Goal: Task Accomplishment & Management: Use online tool/utility

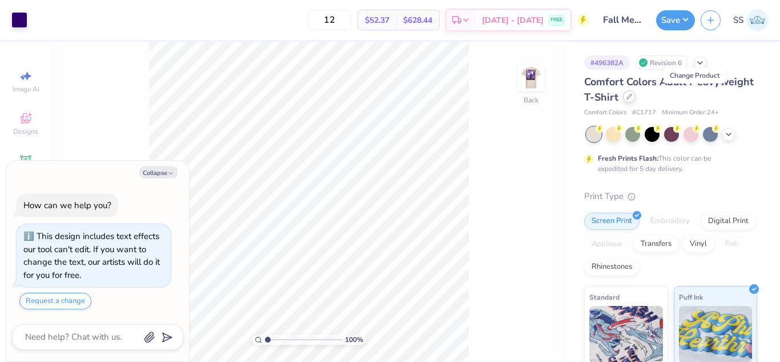
click at [632, 99] on icon at bounding box center [630, 97] width 6 height 6
type textarea "x"
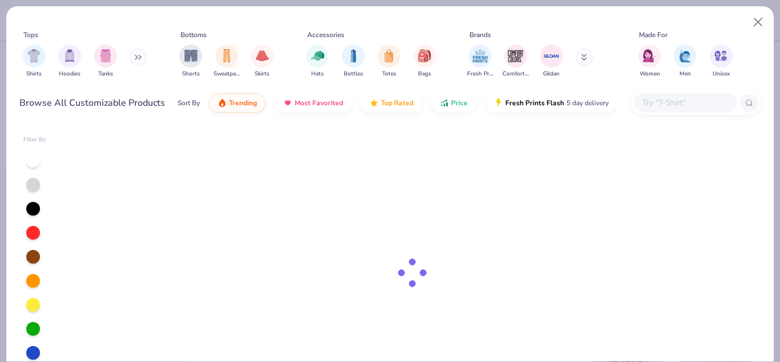
click at [684, 98] on input "text" at bounding box center [686, 102] width 88 height 13
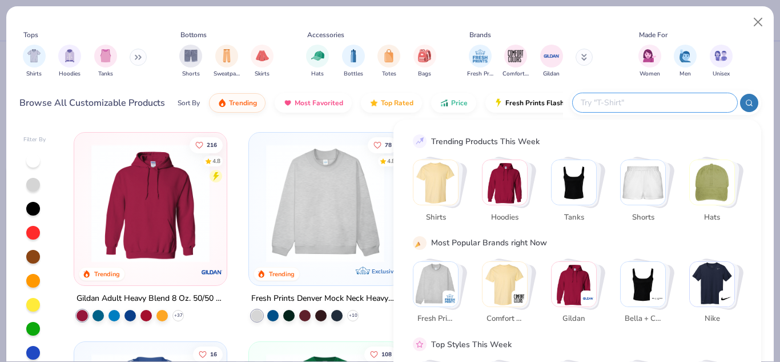
type input "G"
type textarea "x"
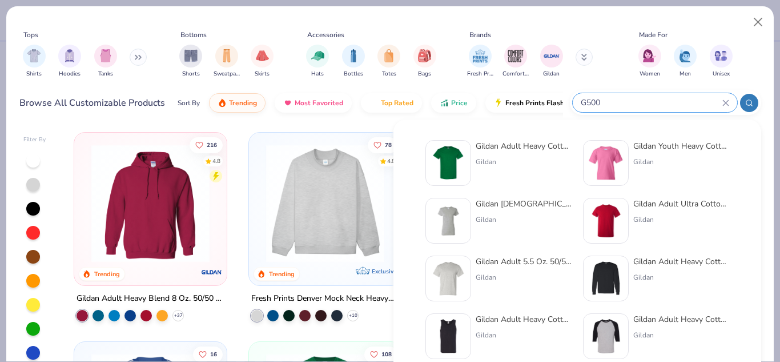
type input "G500"
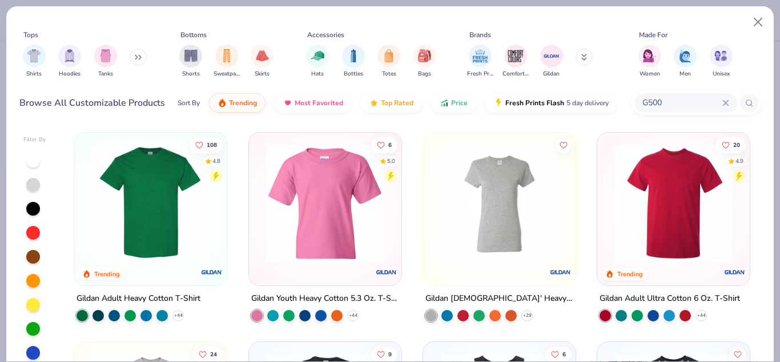
click at [190, 169] on div "108 4.8" at bounding box center [206, 160] width 33 height 46
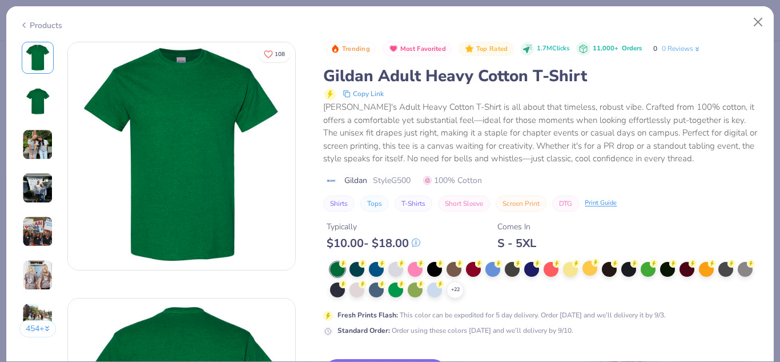
scroll to position [272, 0]
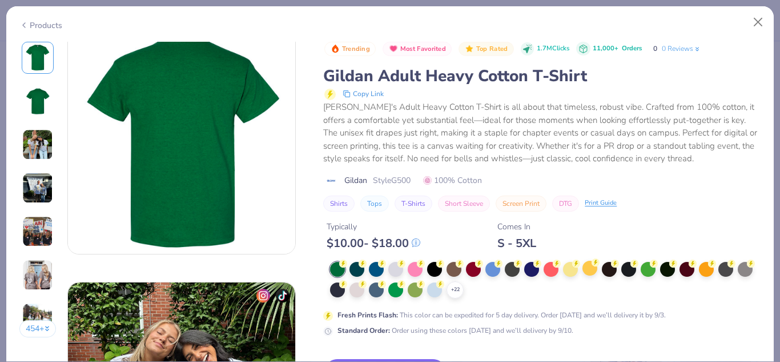
click at [473, 276] on div at bounding box center [473, 269] width 15 height 15
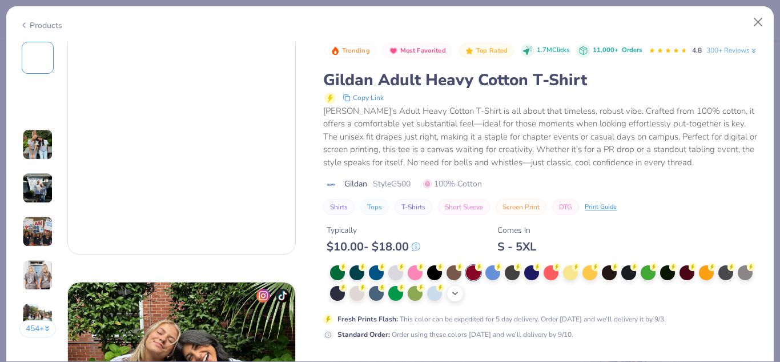
click at [464, 302] on div "+ 22" at bounding box center [455, 292] width 17 height 17
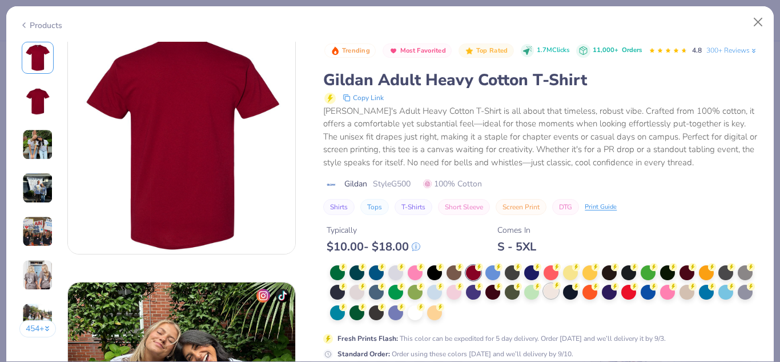
click at [559, 298] on div at bounding box center [551, 290] width 15 height 15
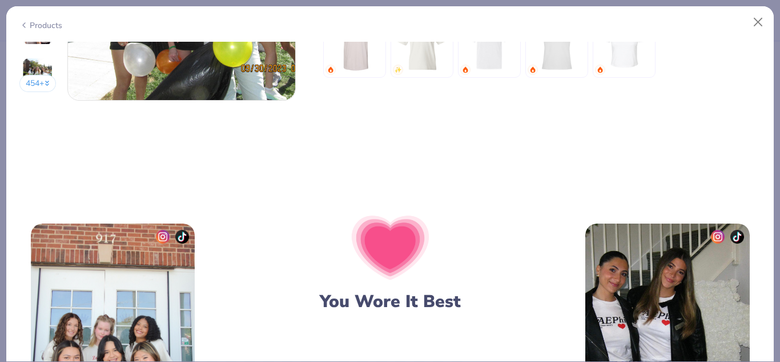
scroll to position [1527, 0]
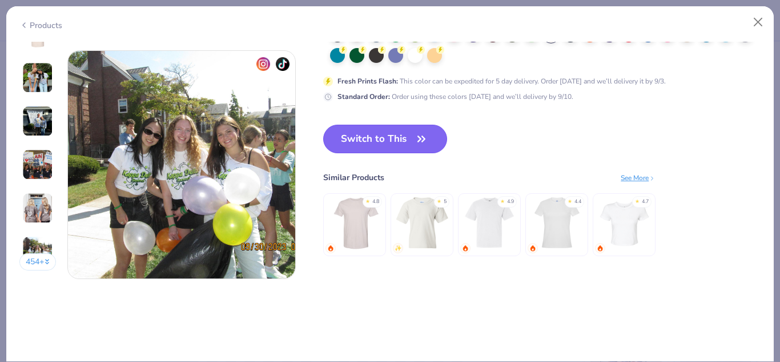
click at [430, 132] on icon "button" at bounding box center [422, 139] width 16 height 16
click at [388, 134] on button "Switch to This" at bounding box center [385, 139] width 124 height 29
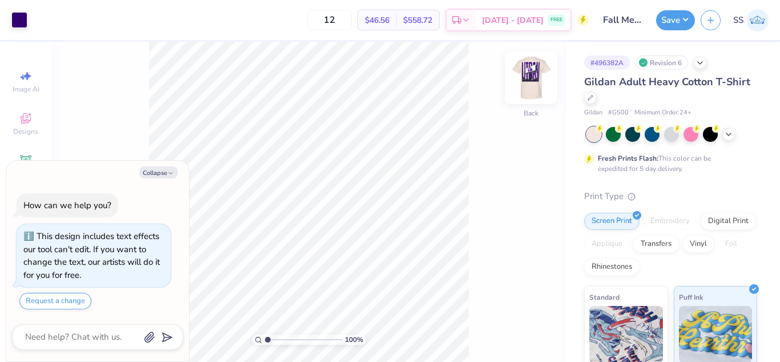
click at [531, 70] on img at bounding box center [531, 78] width 46 height 46
click at [160, 170] on button "Collapse" at bounding box center [158, 172] width 38 height 12
type textarea "x"
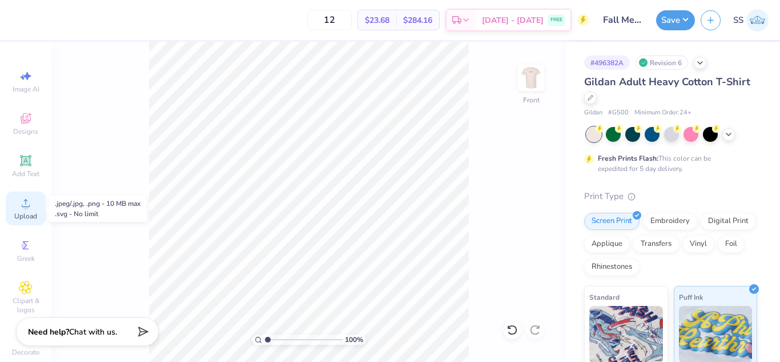
click at [17, 194] on div "Upload" at bounding box center [26, 208] width 40 height 34
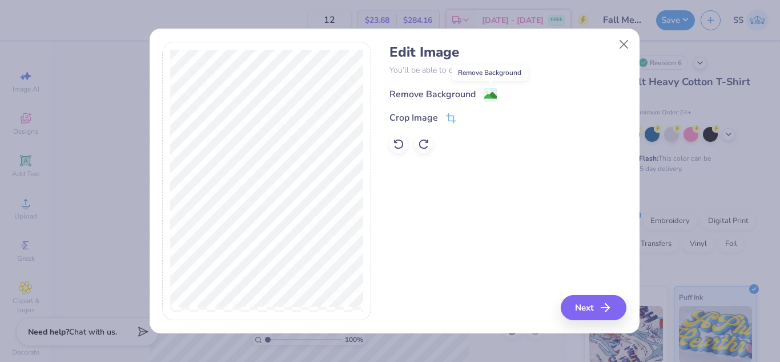
click at [489, 94] on image at bounding box center [490, 95] width 13 height 13
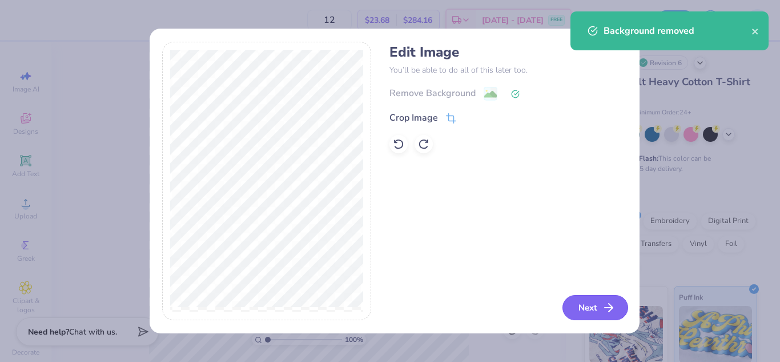
click at [578, 296] on button "Next" at bounding box center [596, 307] width 66 height 25
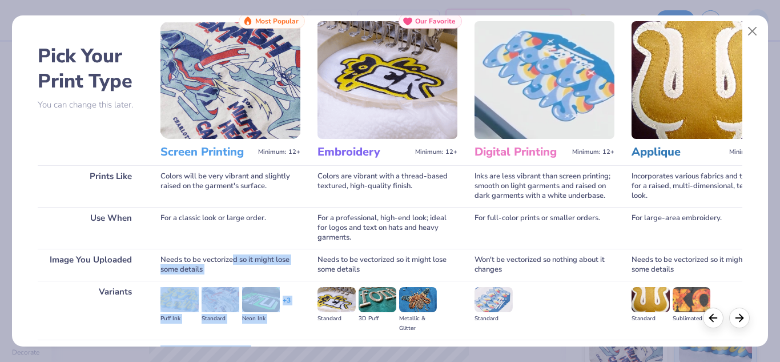
scroll to position [151, 0]
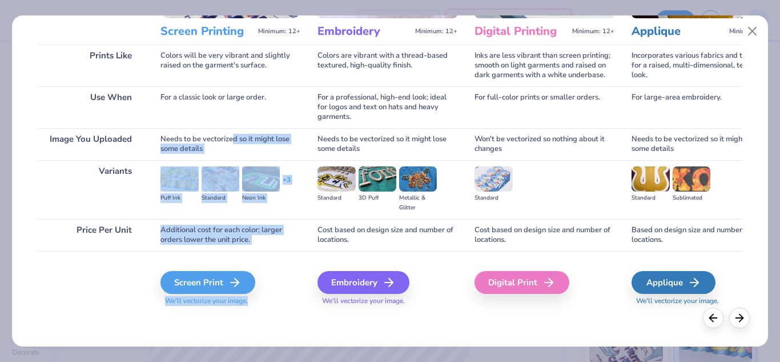
drag, startPoint x: 235, startPoint y: 288, endPoint x: 255, endPoint y: 359, distance: 73.8
click at [255, 359] on div "Pick Your Print Type You can change this later. Prints Like Use When Image You …" at bounding box center [390, 181] width 780 height 362
click at [200, 279] on div "Screen Print" at bounding box center [209, 282] width 95 height 23
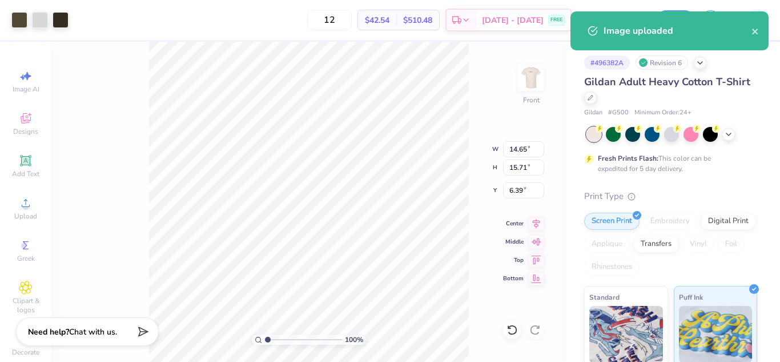
type input "11.90"
type input "12.76"
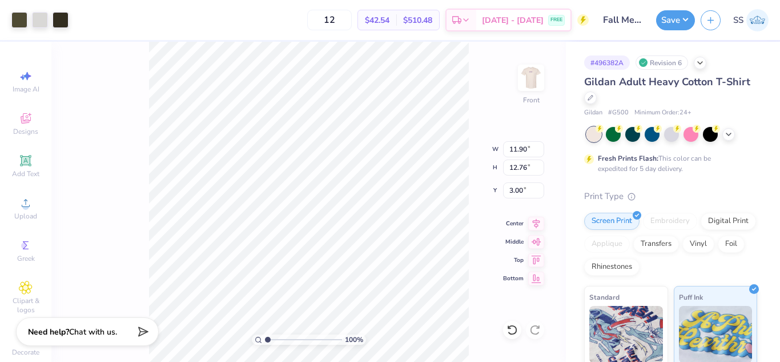
type input "3.00"
click at [21, 18] on div at bounding box center [19, 19] width 16 height 16
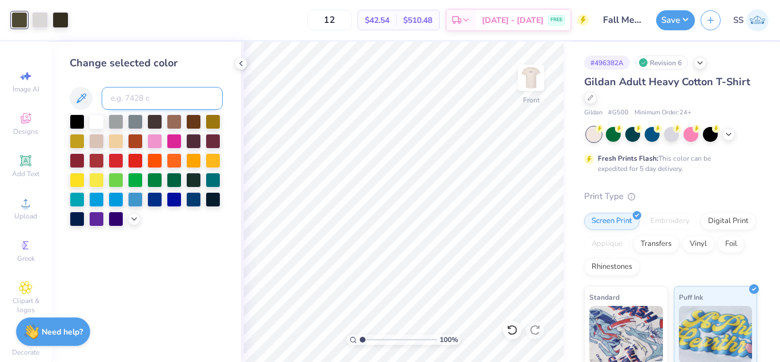
click at [124, 100] on input at bounding box center [162, 98] width 121 height 23
type input "276"
click at [44, 23] on div at bounding box center [40, 19] width 16 height 16
click at [124, 90] on input at bounding box center [162, 98] width 121 height 23
type input "276"
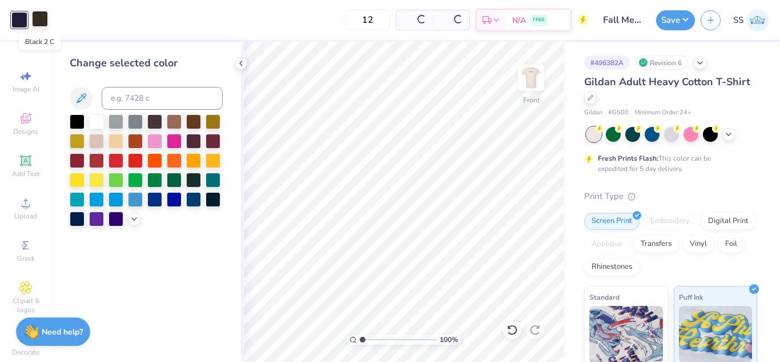
click at [42, 21] on div at bounding box center [40, 19] width 16 height 16
click at [137, 95] on input at bounding box center [162, 98] width 121 height 23
type input "276"
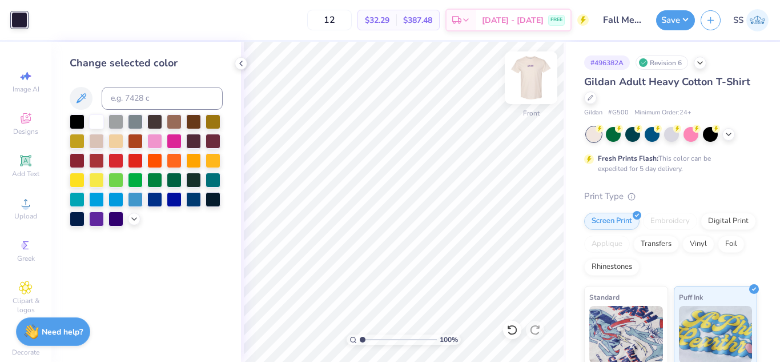
click at [542, 87] on img at bounding box center [531, 78] width 46 height 46
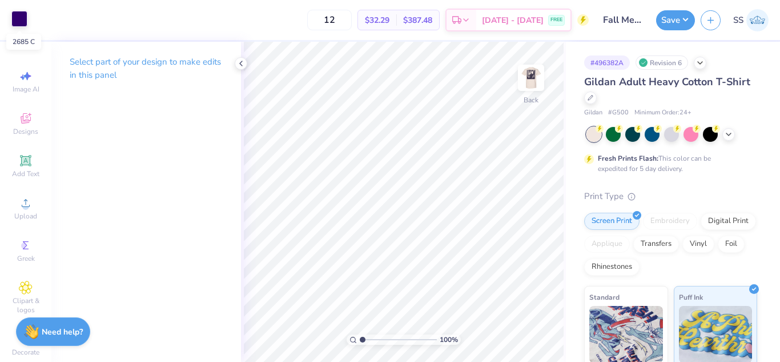
click at [18, 18] on div at bounding box center [19, 19] width 16 height 16
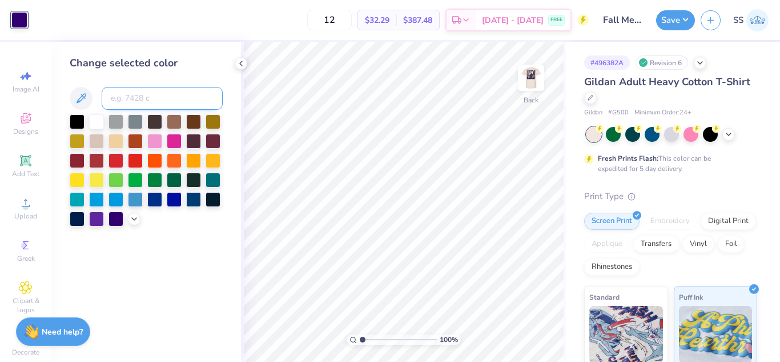
click at [130, 108] on input at bounding box center [162, 98] width 121 height 23
type input "276"
click at [659, 30] on div "Save" at bounding box center [675, 20] width 39 height 20
click at [660, 28] on div "Save" at bounding box center [675, 20] width 39 height 20
click at [672, 20] on button "Save" at bounding box center [675, 19] width 39 height 20
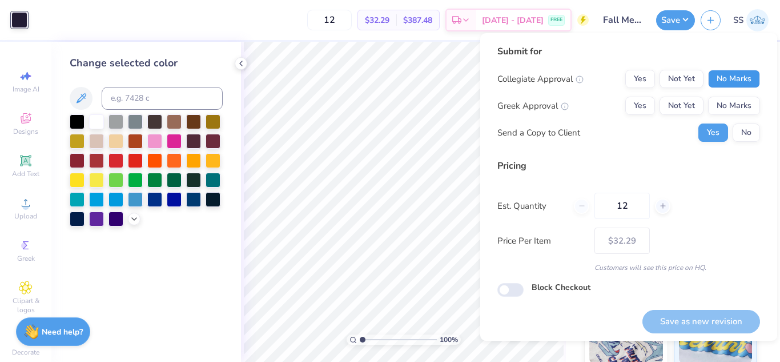
click at [722, 71] on button "No Marks" at bounding box center [734, 79] width 52 height 18
click at [730, 105] on button "No Marks" at bounding box center [734, 106] width 52 height 18
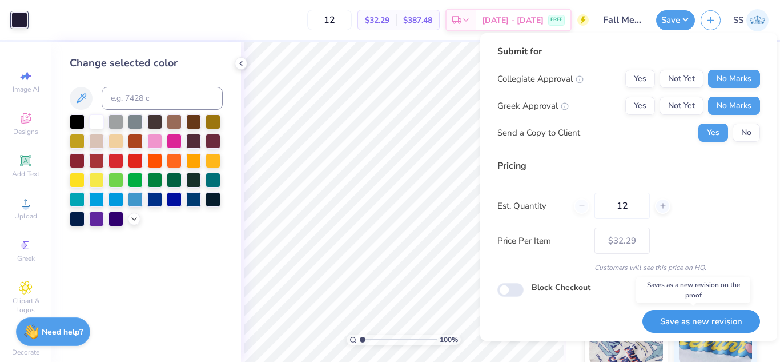
click at [681, 322] on button "Save as new revision" at bounding box center [702, 321] width 118 height 23
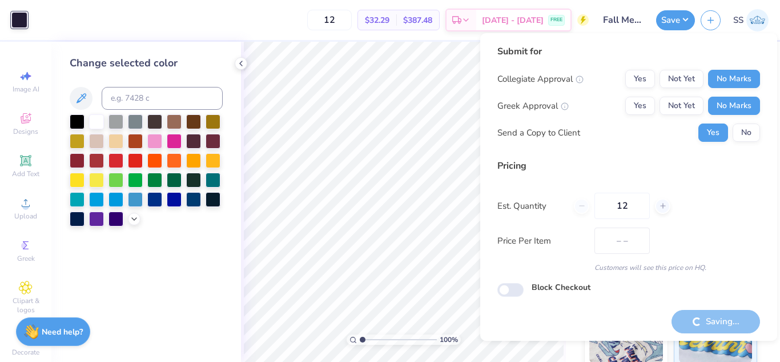
type input "$32.29"
